Goal: Obtain resource: Download file/media

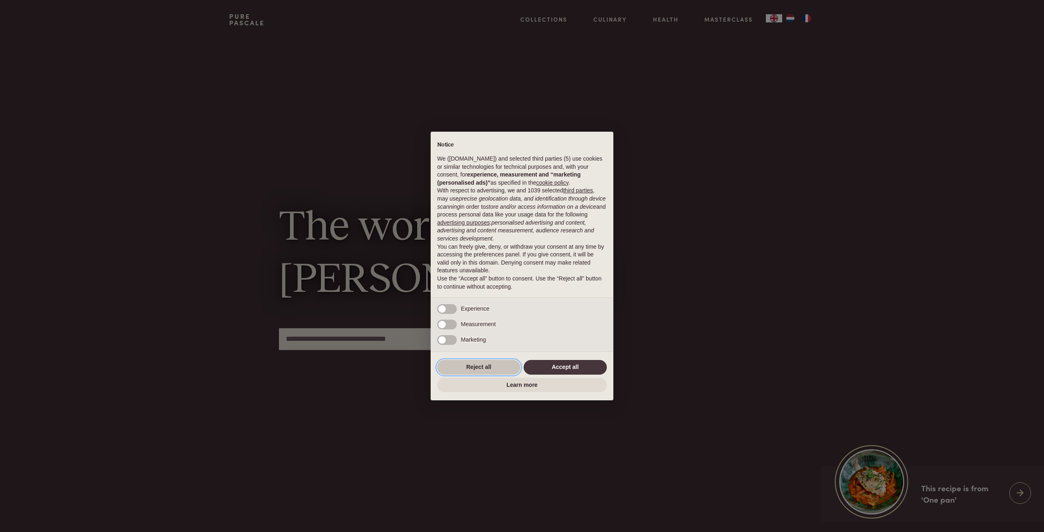
click at [494, 365] on button "Reject all" at bounding box center [478, 367] width 83 height 15
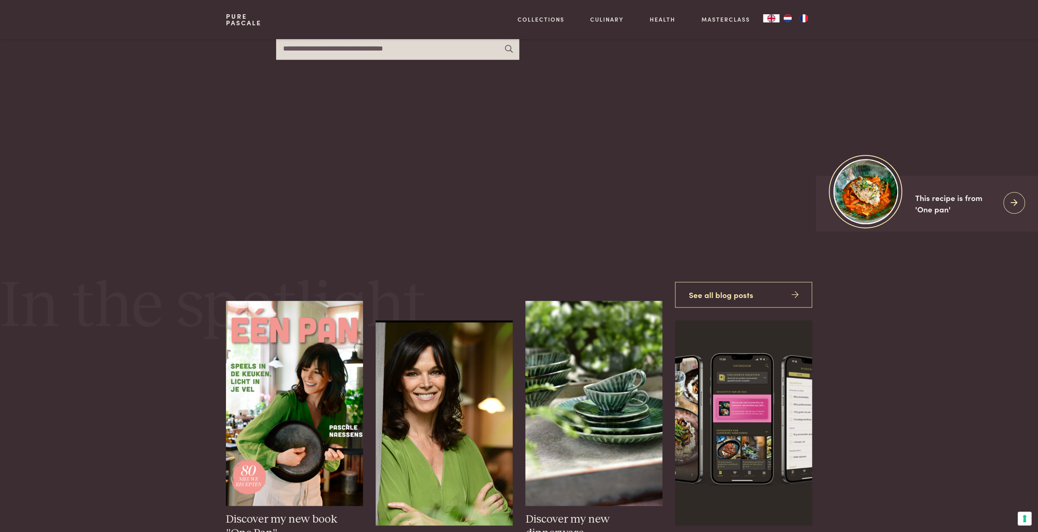
scroll to position [367, 0]
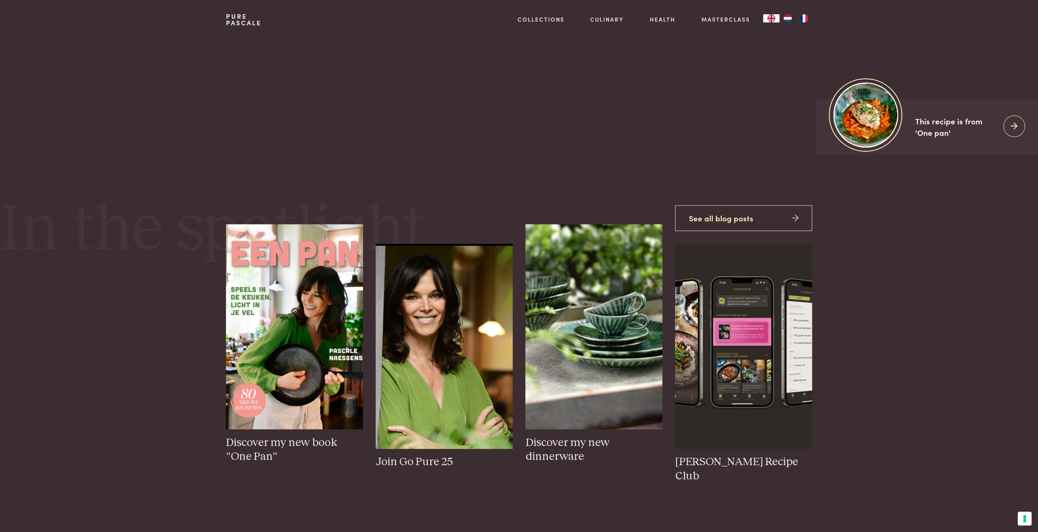
click at [787, 19] on img "NL" at bounding box center [788, 18] width 10 height 8
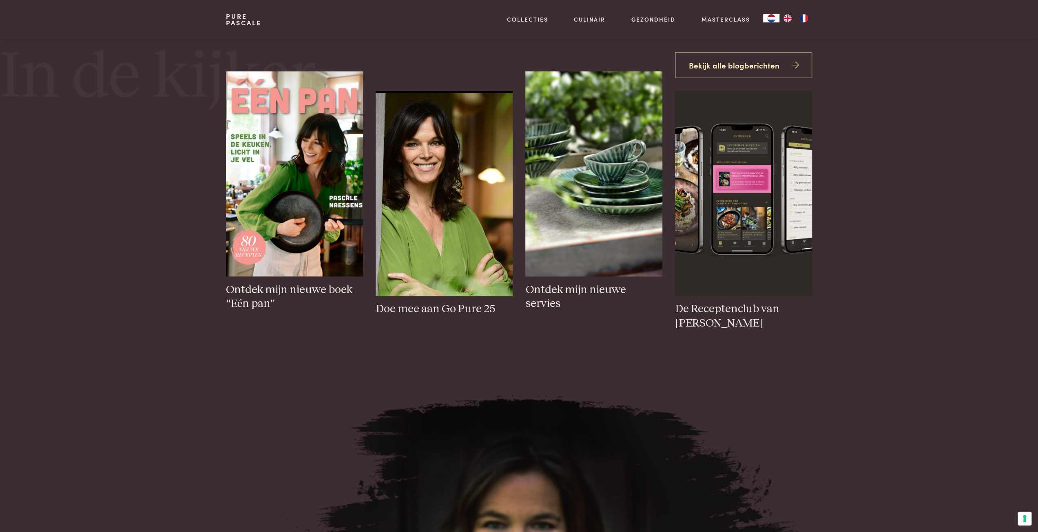
scroll to position [571, 0]
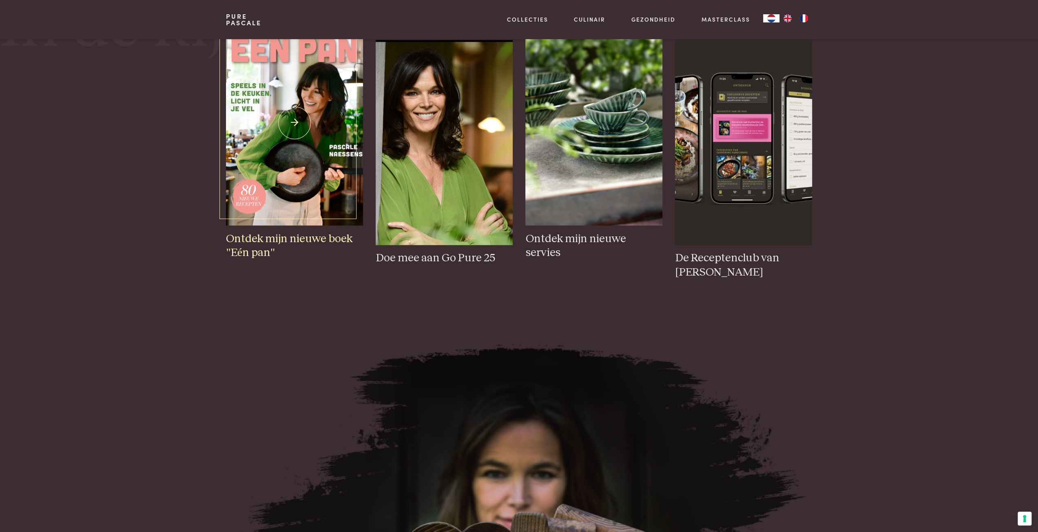
click at [343, 155] on img at bounding box center [294, 122] width 137 height 205
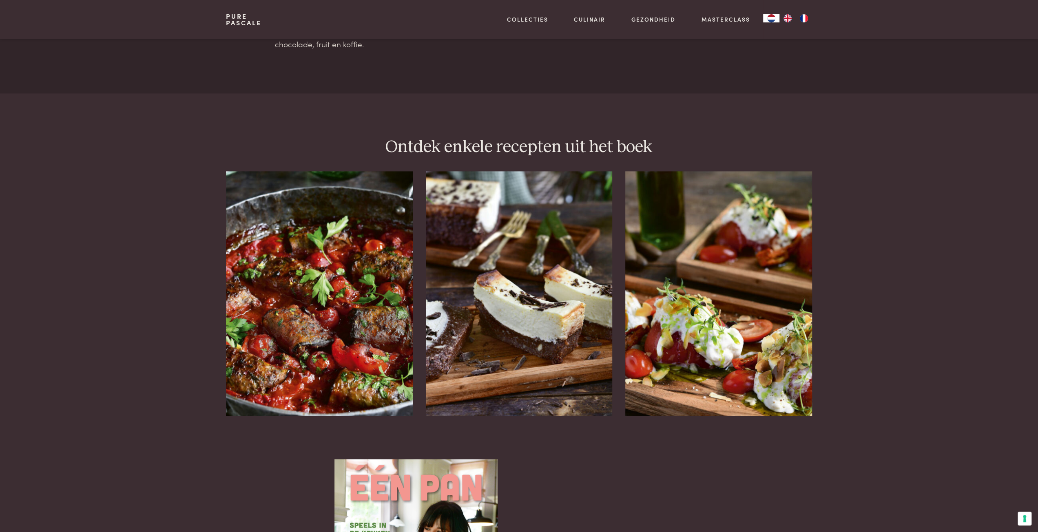
scroll to position [1020, 0]
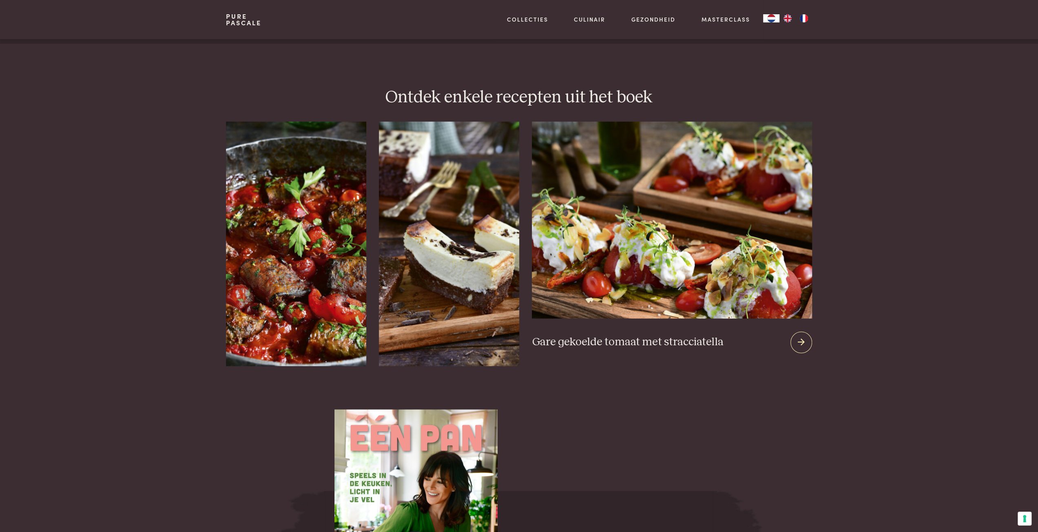
click at [804, 335] on div at bounding box center [801, 343] width 22 height 22
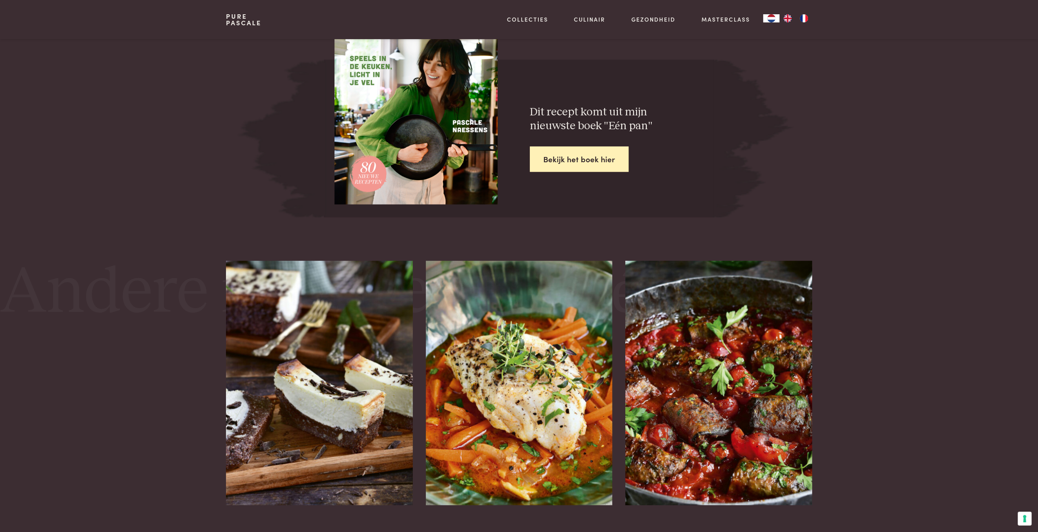
scroll to position [1264, 0]
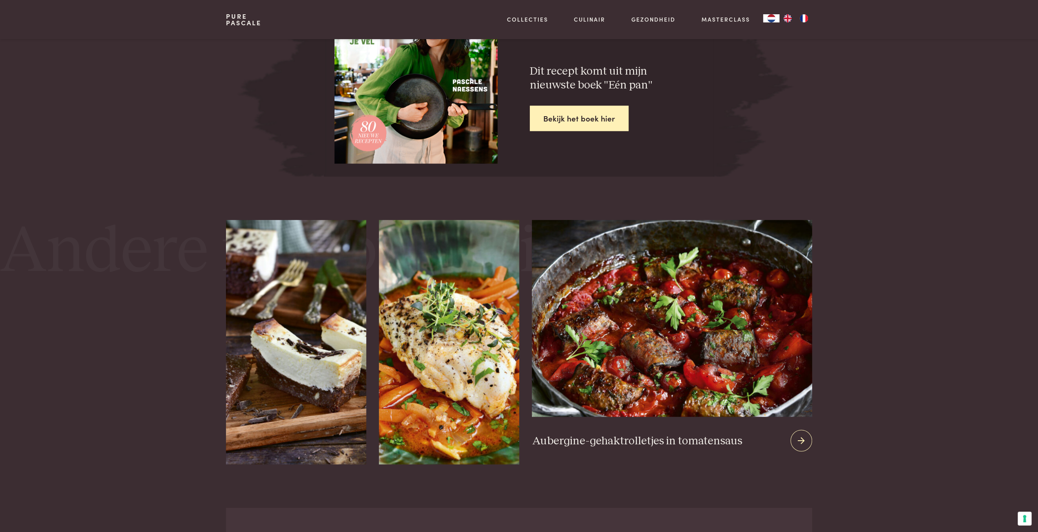
click at [713, 336] on img at bounding box center [672, 318] width 280 height 197
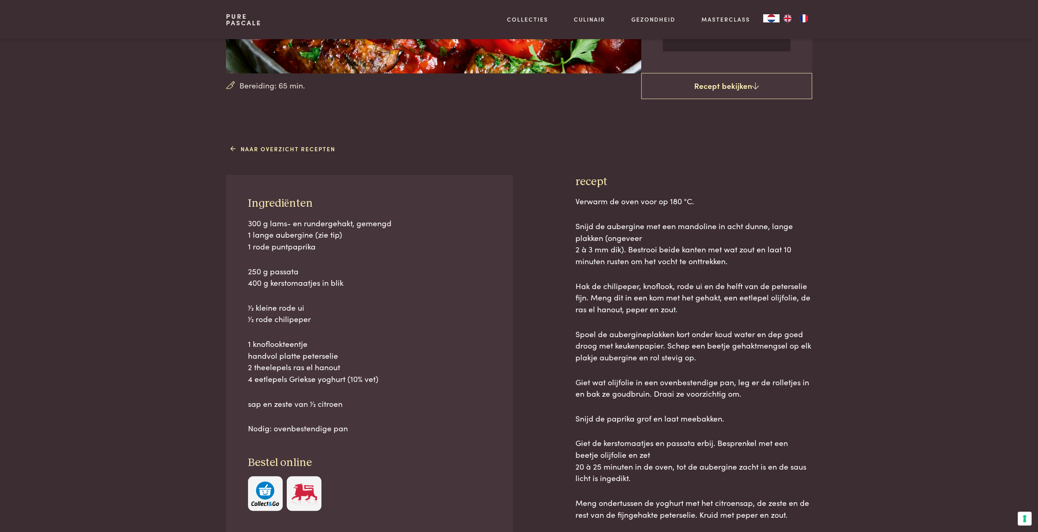
scroll to position [122, 0]
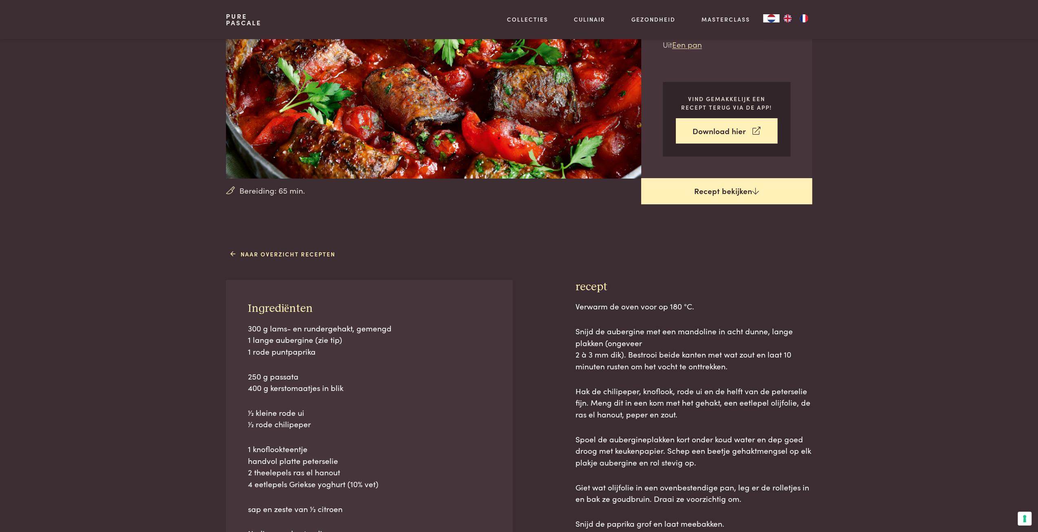
click at [726, 193] on link "Recept bekijken" at bounding box center [726, 191] width 171 height 26
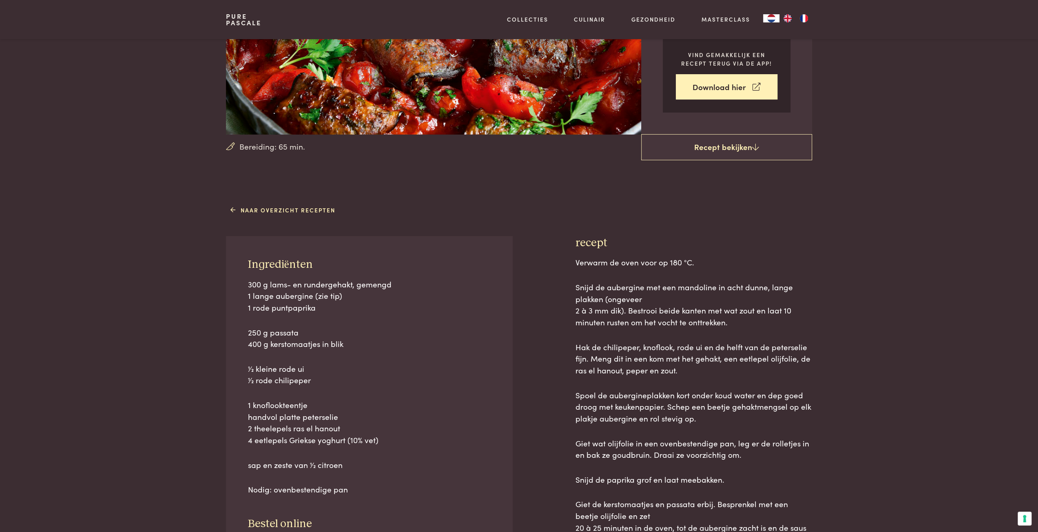
scroll to position [165, 0]
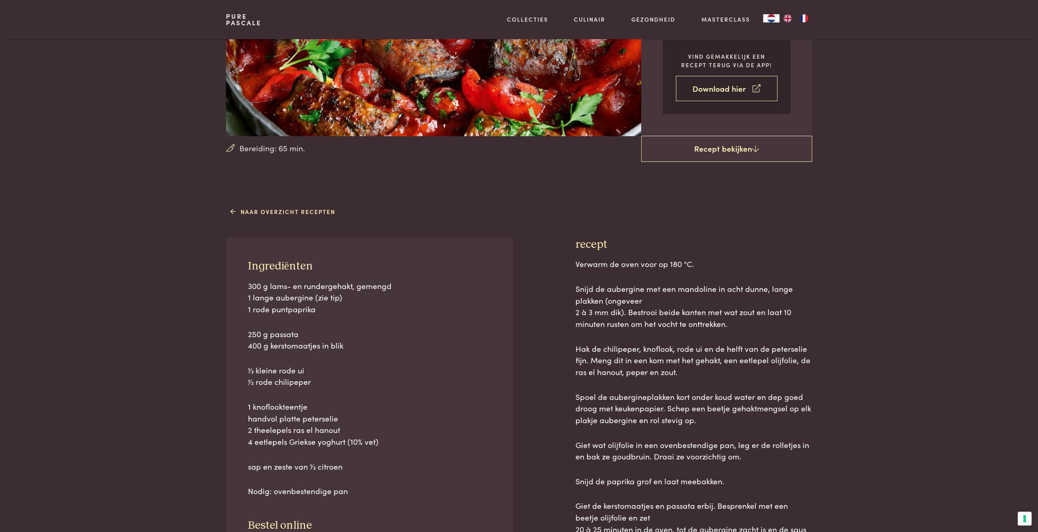
click at [738, 92] on link "Download hier" at bounding box center [727, 89] width 102 height 26
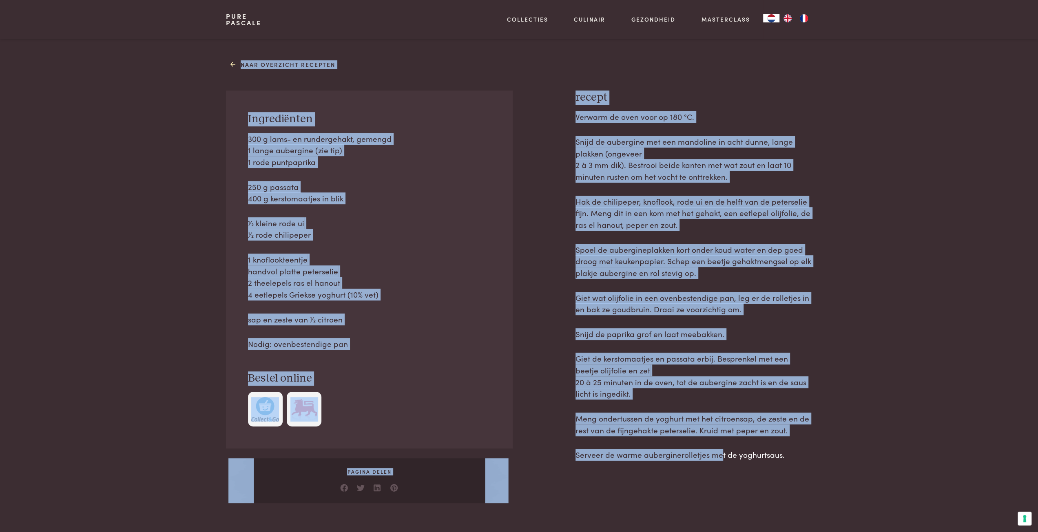
scroll to position [312, 0]
drag, startPoint x: 203, startPoint y: 235, endPoint x: 833, endPoint y: 437, distance: 662.3
click at [790, 472] on div "Naar overzicht recepten Ingrediënten 300 g lams- en rundergehakt, gemengd 1 lan…" at bounding box center [519, 280] width 1038 height 446
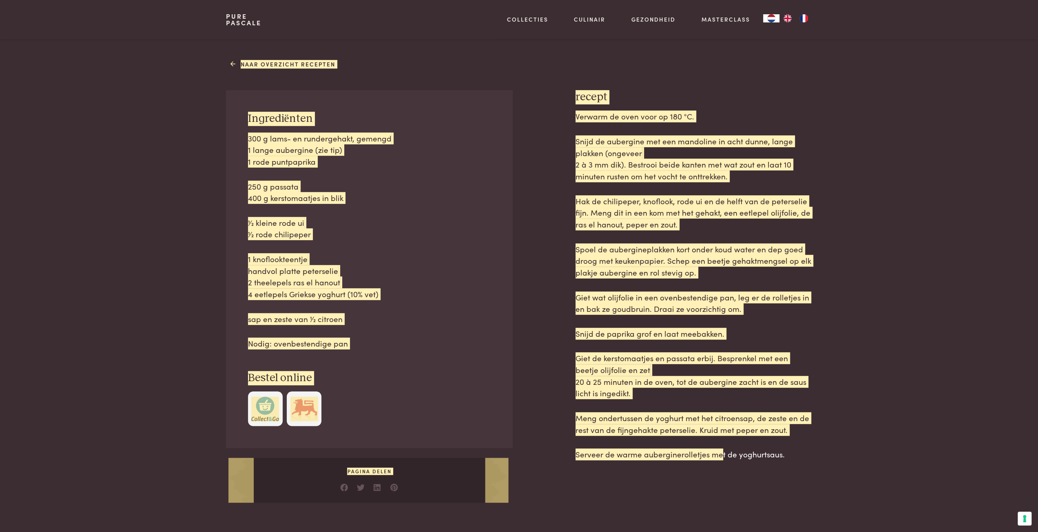
scroll to position [313, 0]
